Goal: Task Accomplishment & Management: Manage account settings

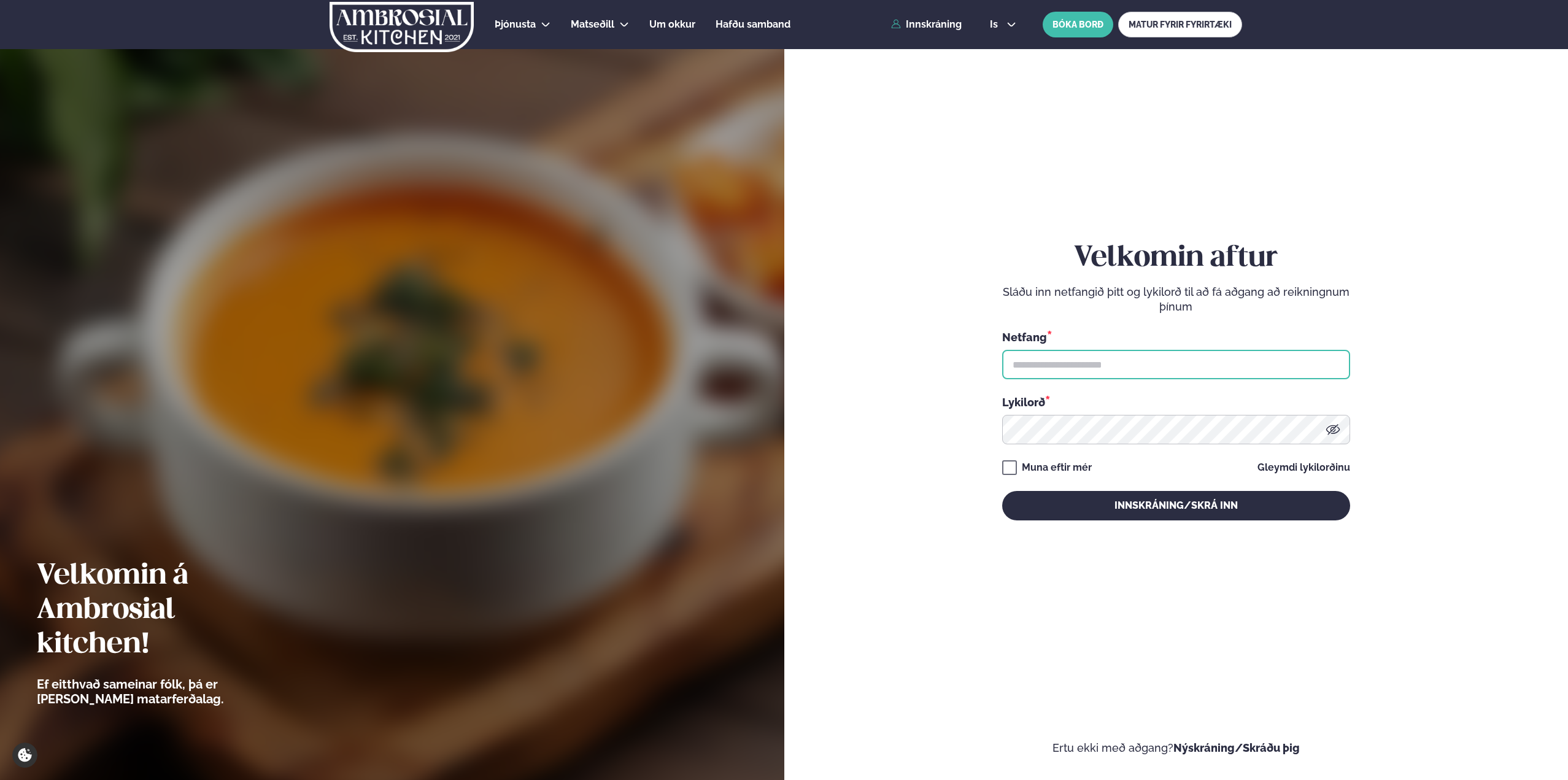
type input "**********"
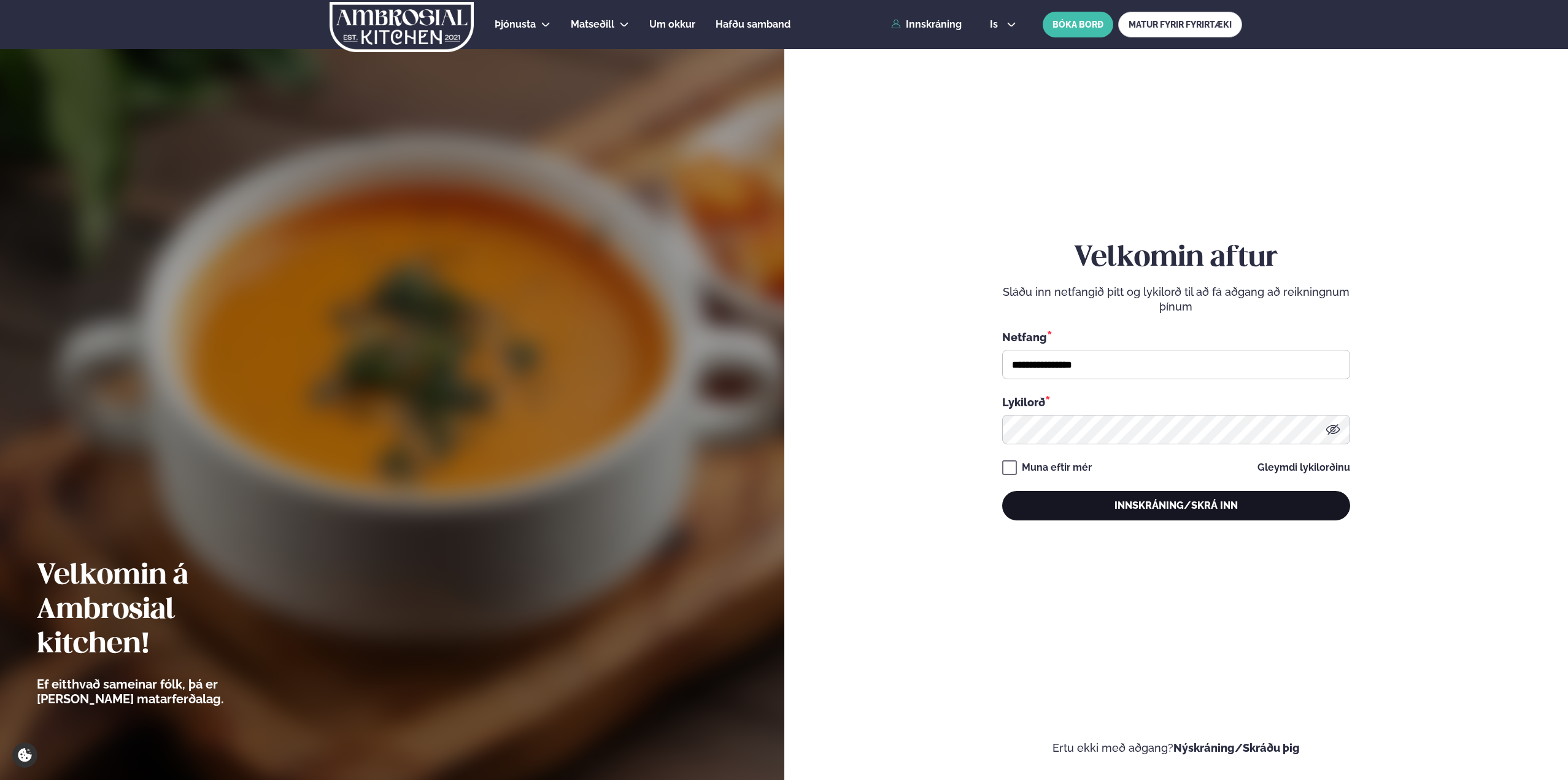
click at [1176, 500] on button "Innskráning/Skrá inn" at bounding box center [1176, 505] width 348 height 29
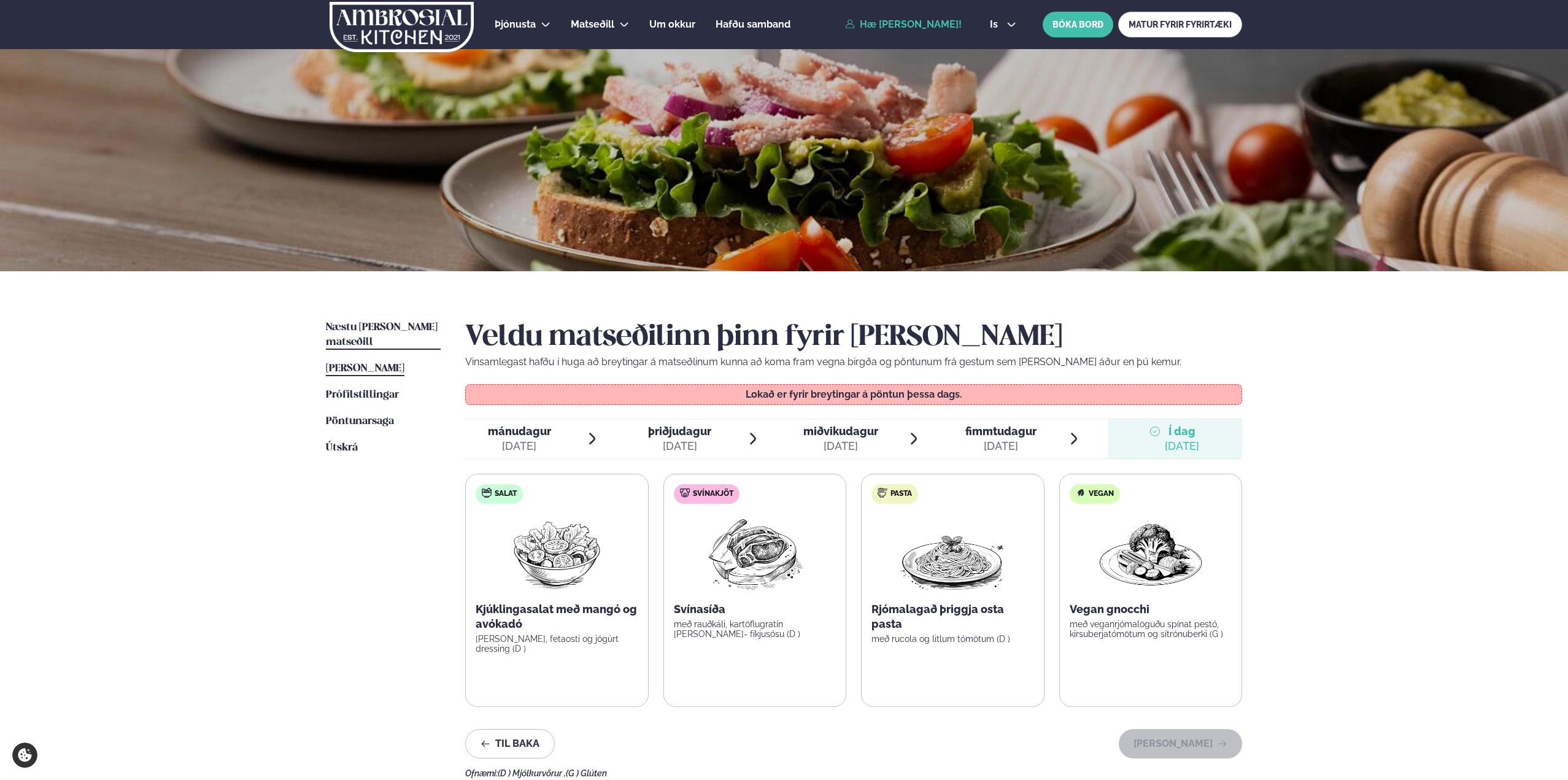
click at [400, 327] on span "Næstu [PERSON_NAME] matseðill" at bounding box center [381, 334] width 112 height 25
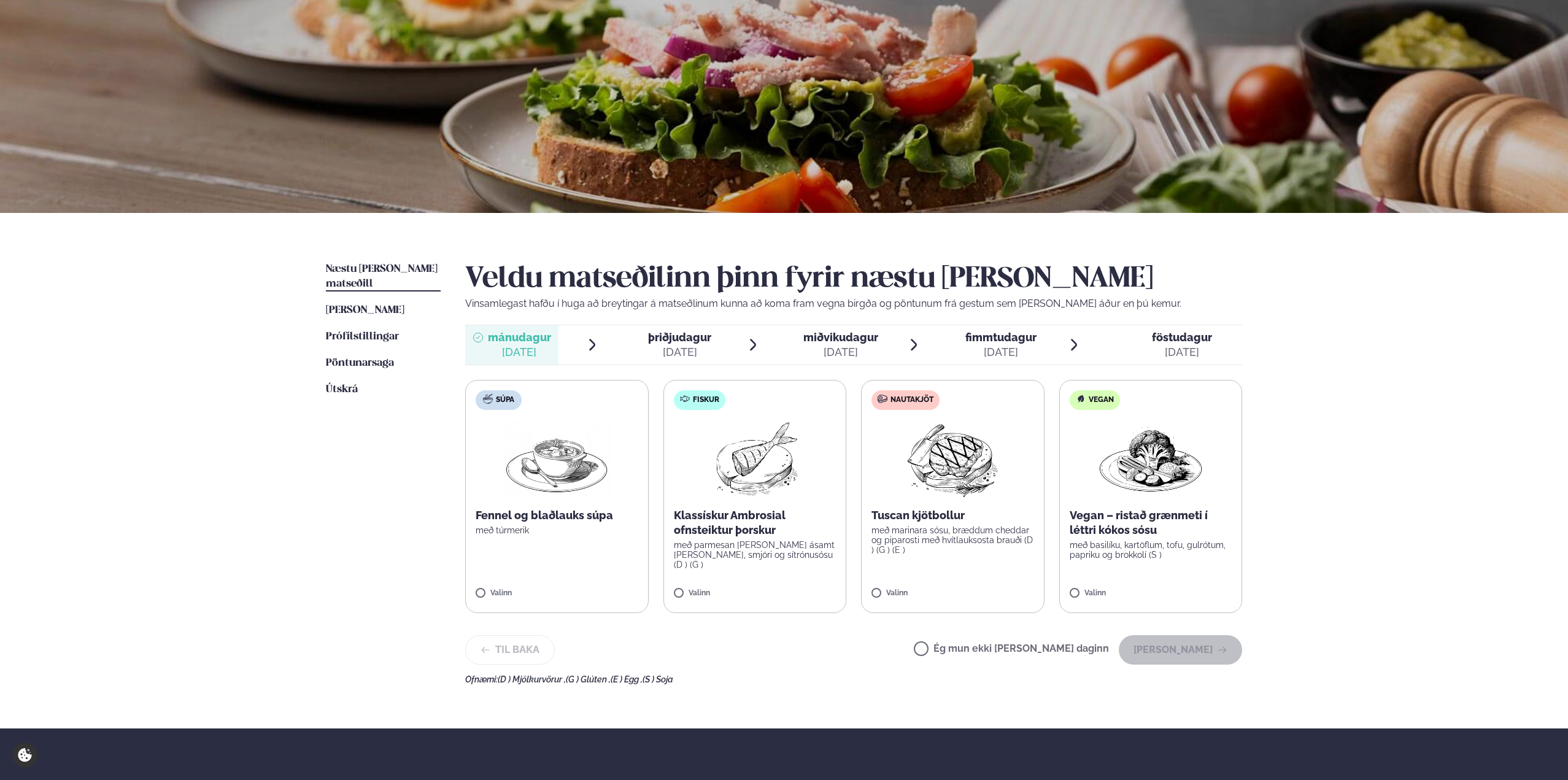
scroll to position [61, 0]
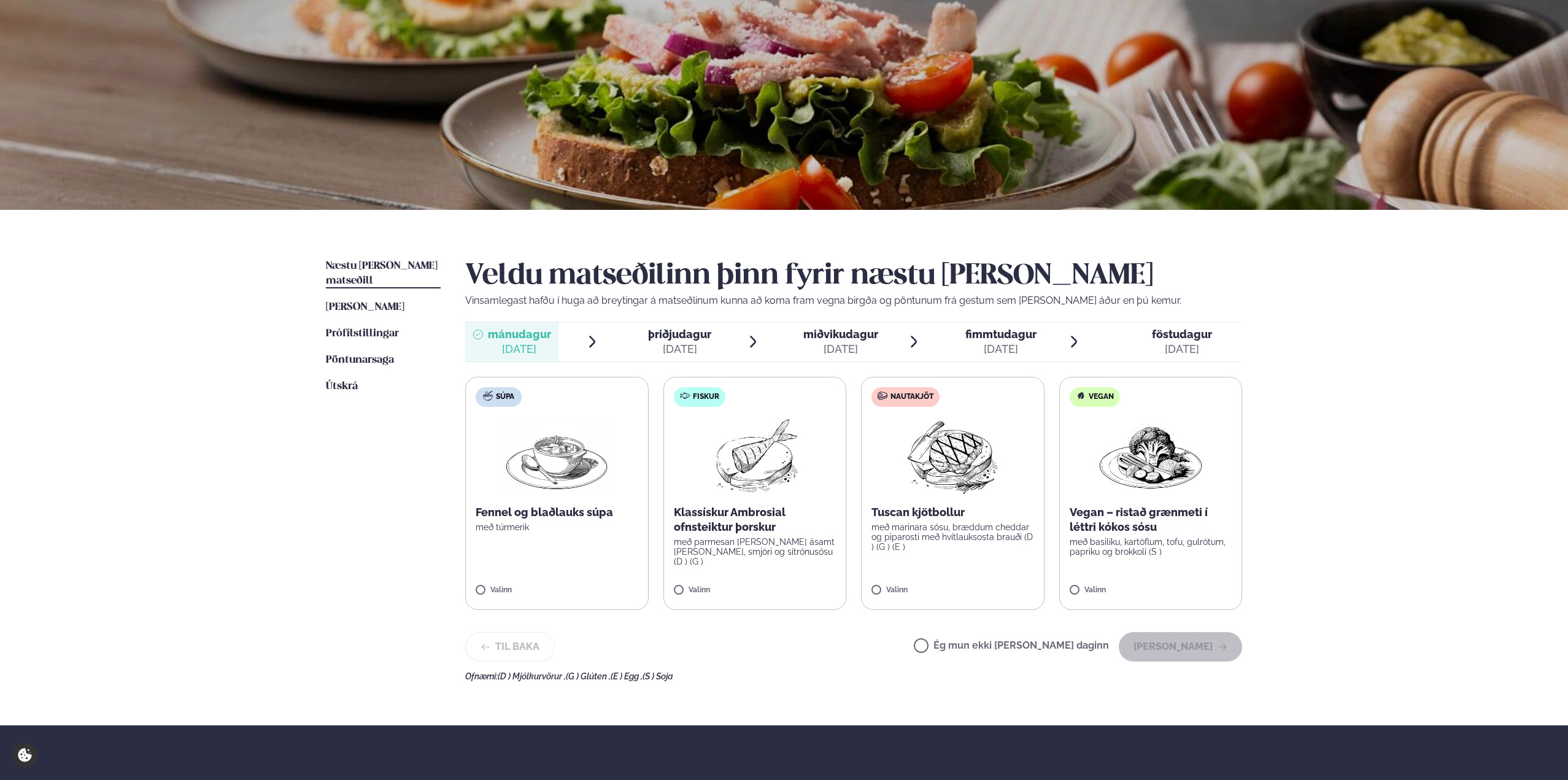
click at [961, 644] on label "Ég mun ekki [PERSON_NAME] daginn" at bounding box center [1011, 647] width 195 height 13
click at [1198, 641] on button "[PERSON_NAME]" at bounding box center [1179, 646] width 123 height 29
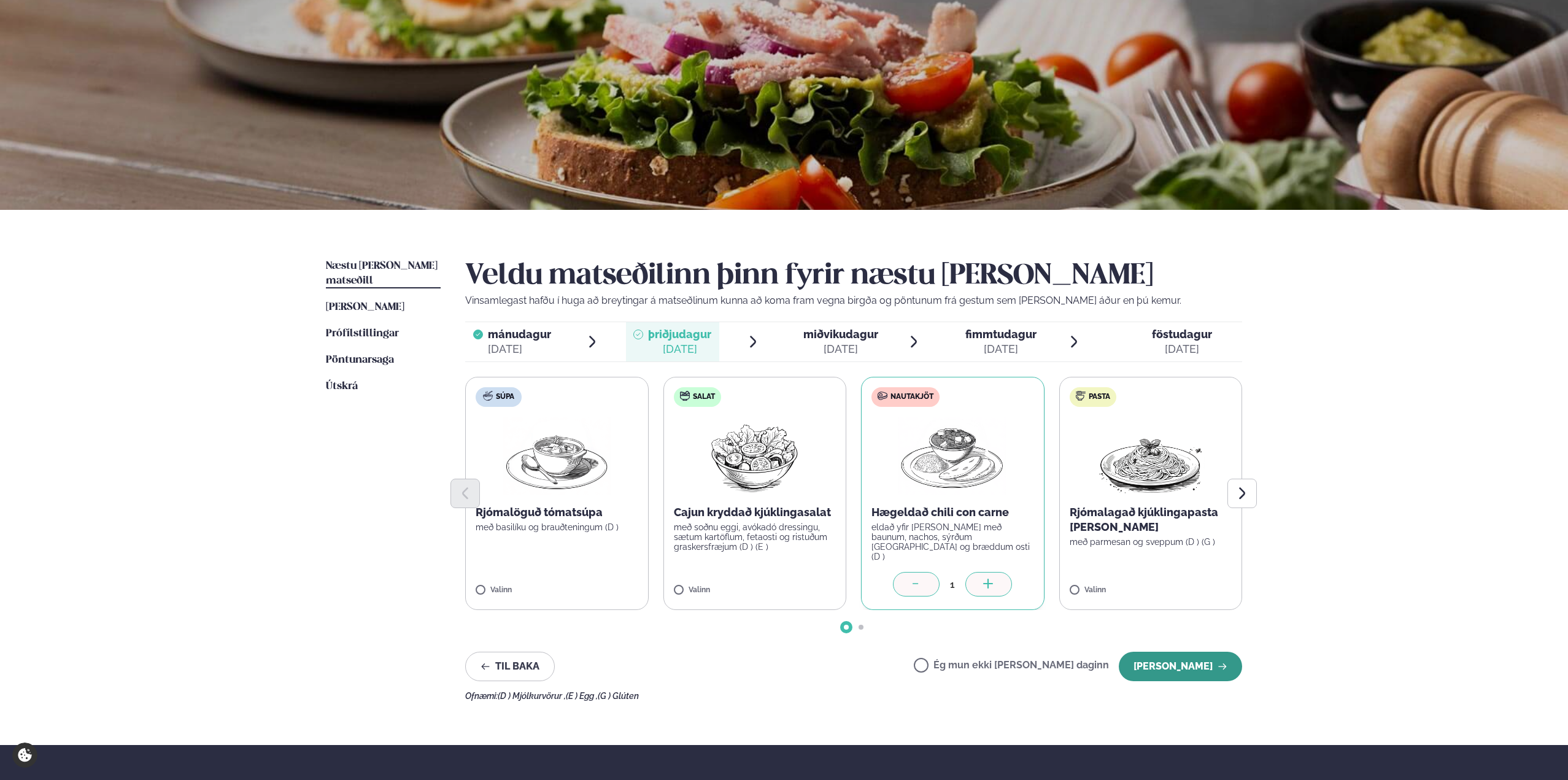
click at [1203, 663] on button "[PERSON_NAME]" at bounding box center [1179, 665] width 123 height 29
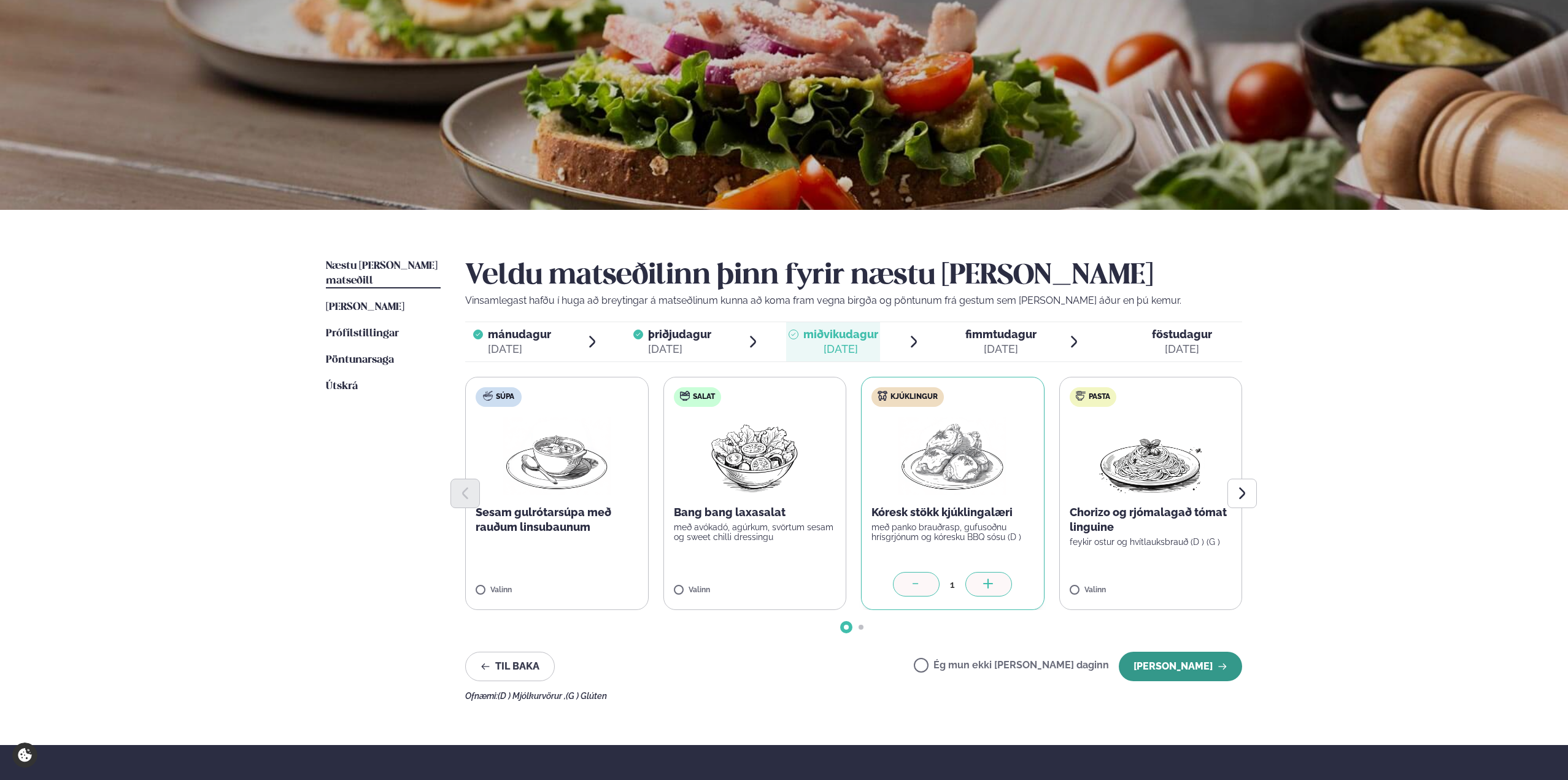
click at [1208, 662] on button "[PERSON_NAME]" at bounding box center [1179, 665] width 123 height 29
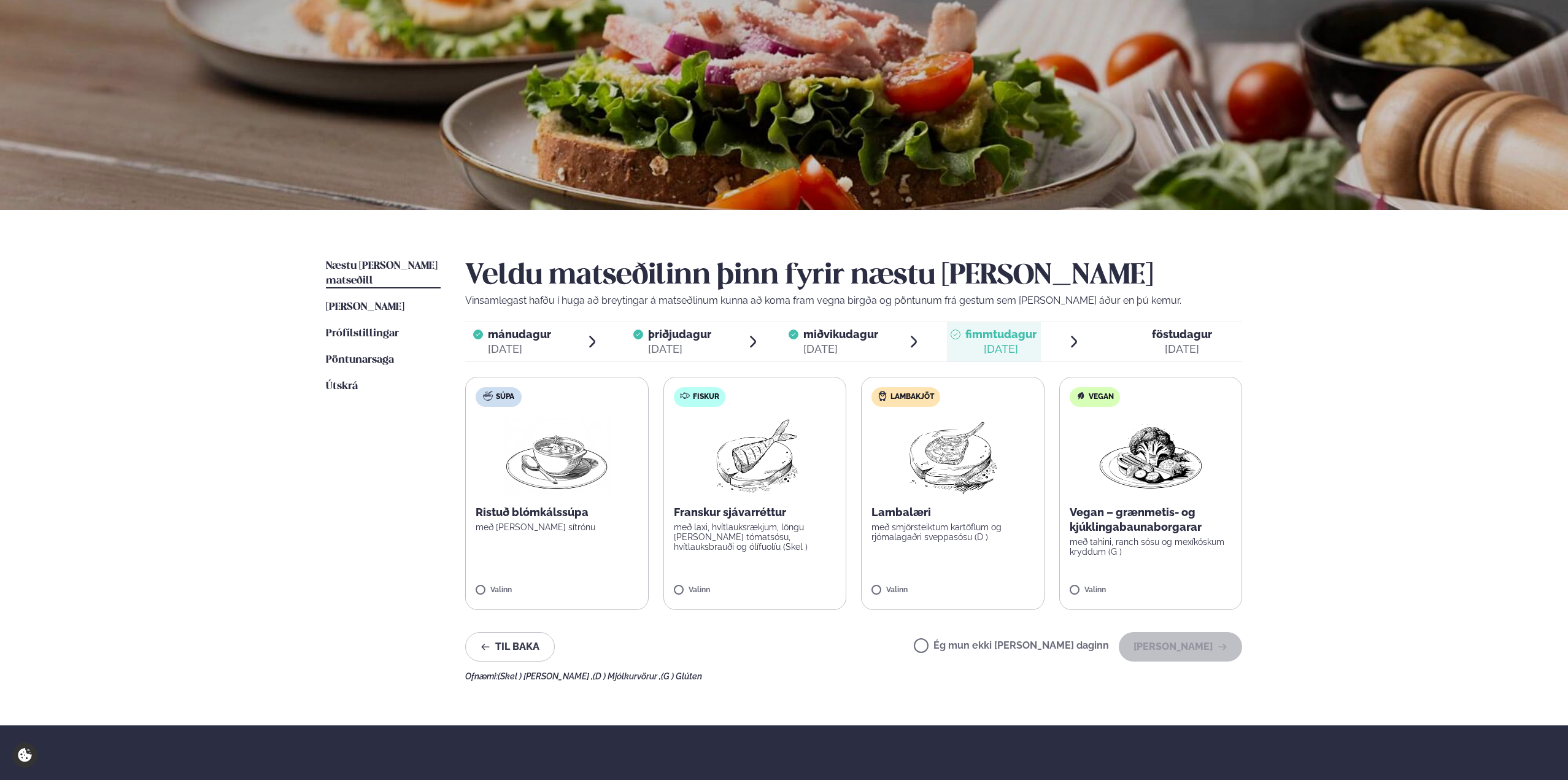
click at [961, 643] on label "Ég mun ekki [PERSON_NAME] daginn" at bounding box center [1011, 647] width 195 height 13
click at [1173, 641] on button "[PERSON_NAME]" at bounding box center [1179, 646] width 123 height 29
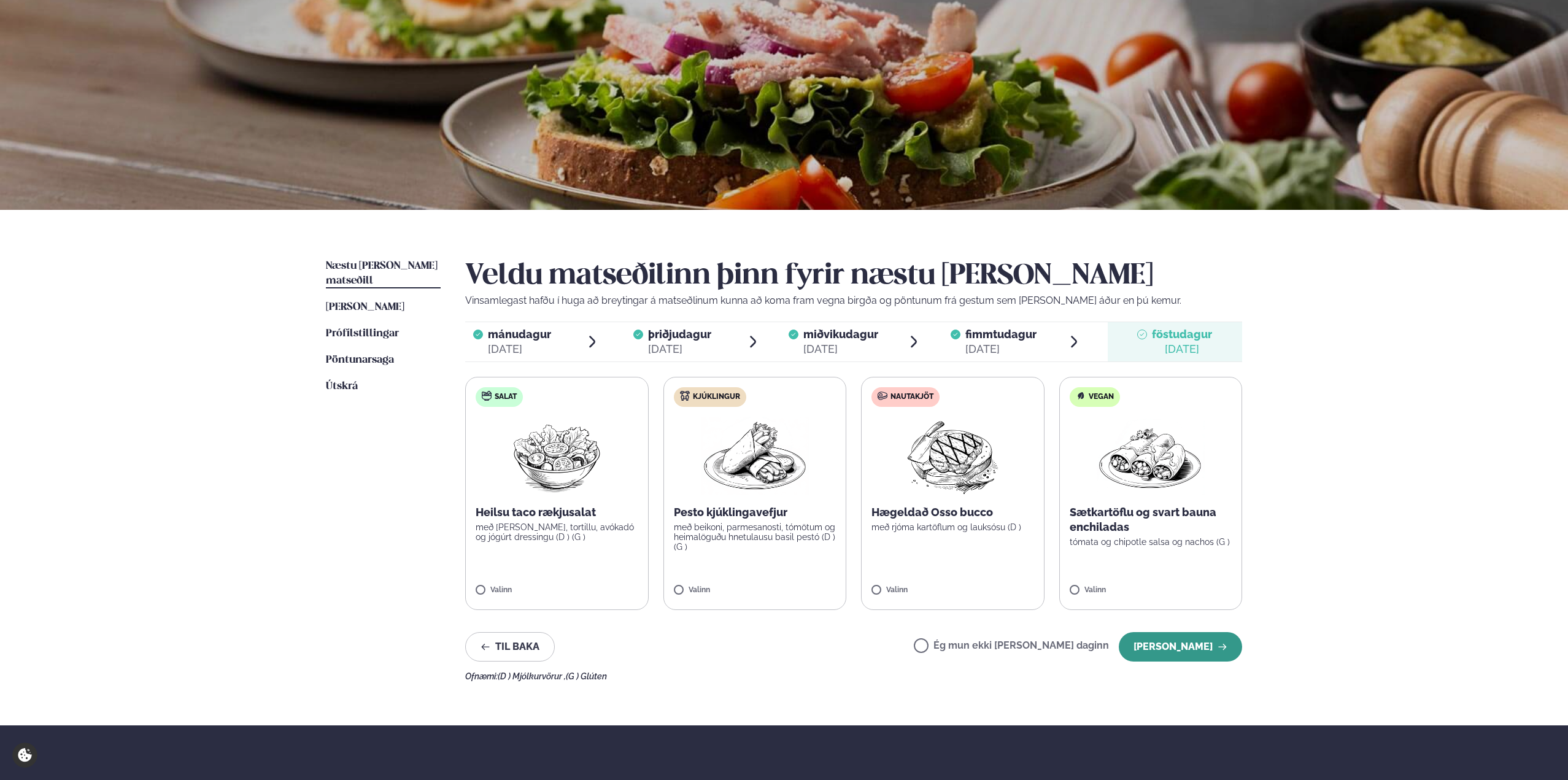
click at [1176, 649] on button "[PERSON_NAME]" at bounding box center [1179, 646] width 123 height 29
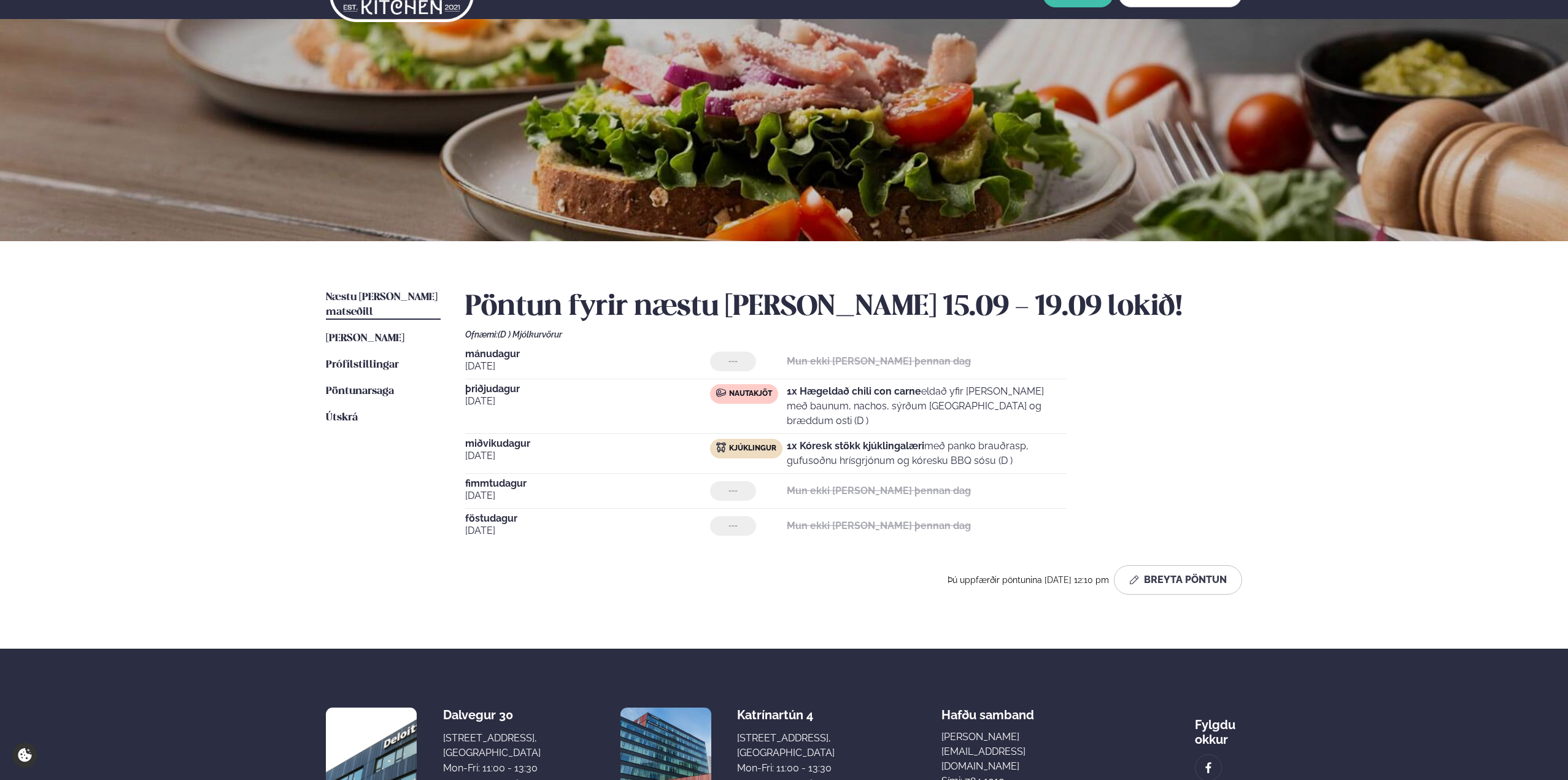
scroll to position [0, 0]
